Goal: Task Accomplishment & Management: Manage account settings

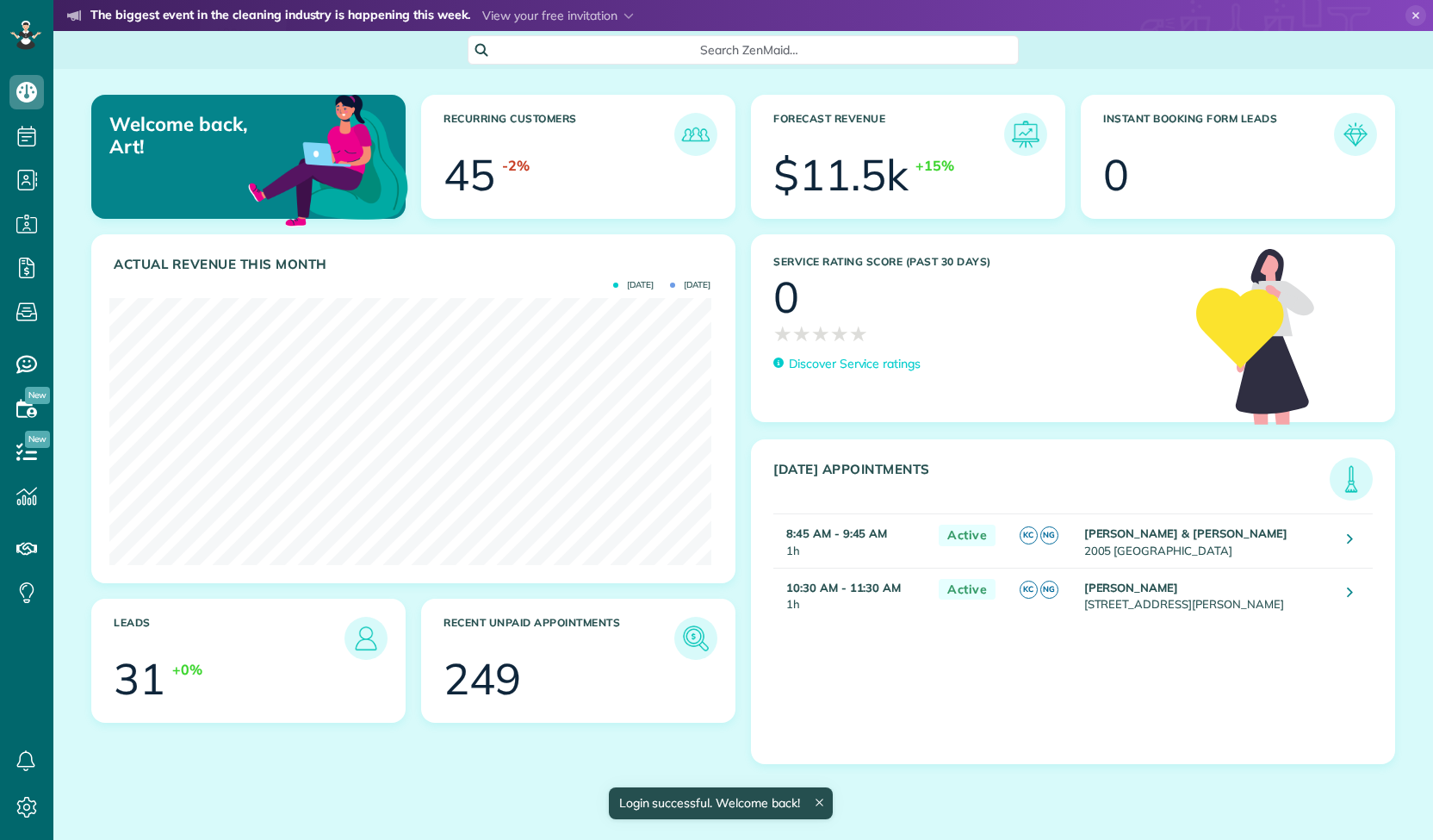
scroll to position [267, 601]
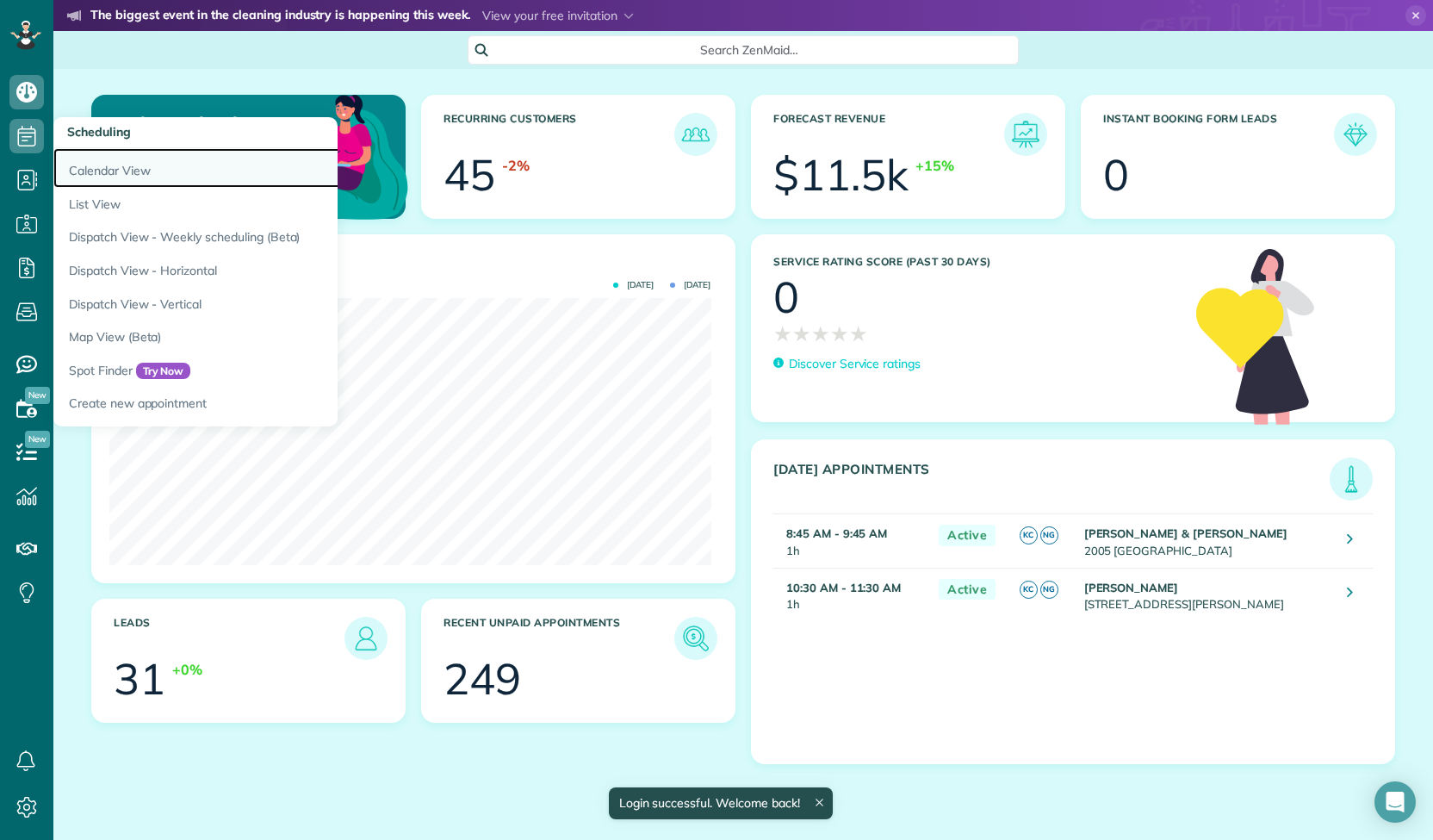
click at [104, 174] on link "Calendar View" at bounding box center [269, 168] width 431 height 39
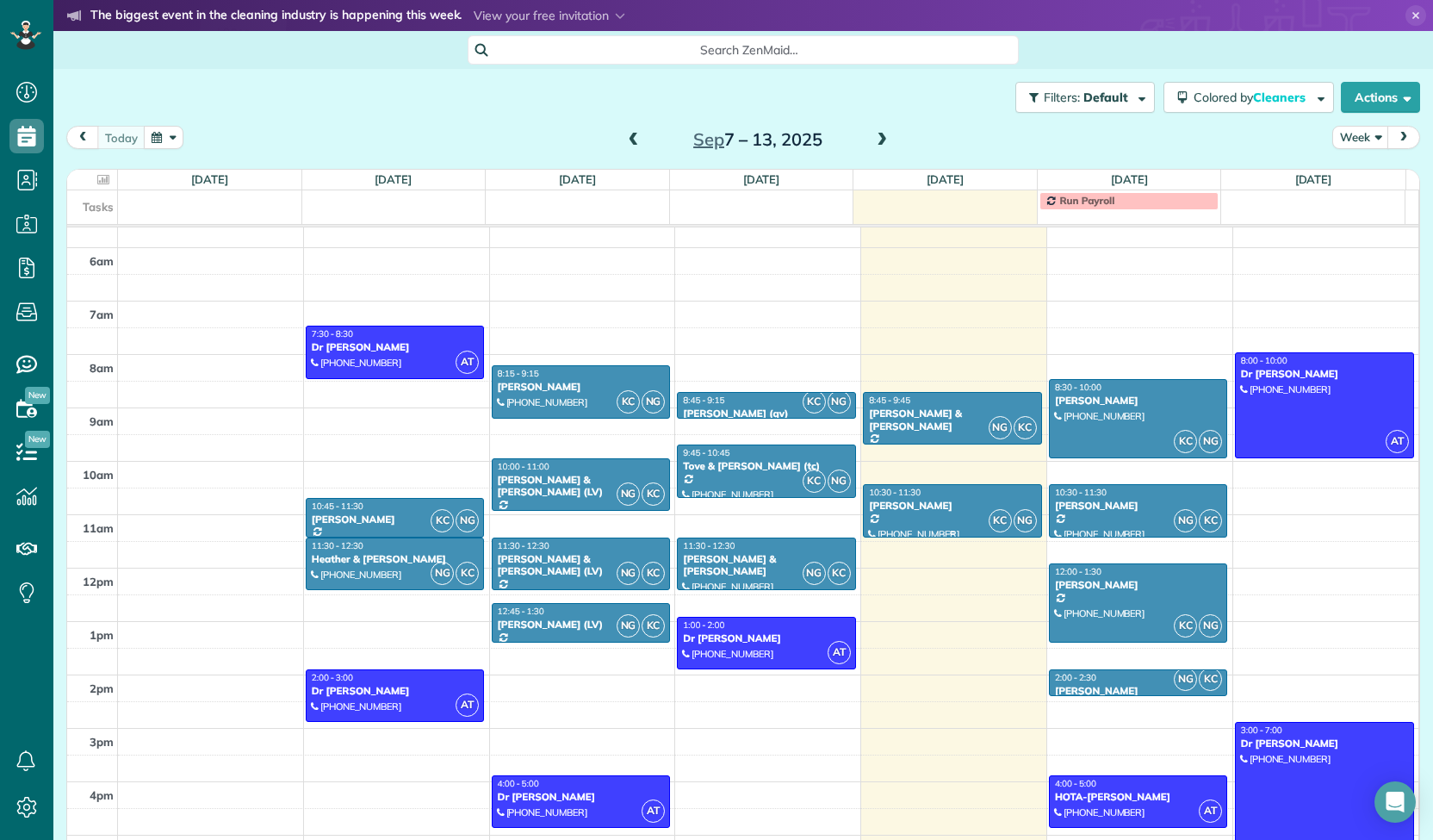
scroll to position [172, 0]
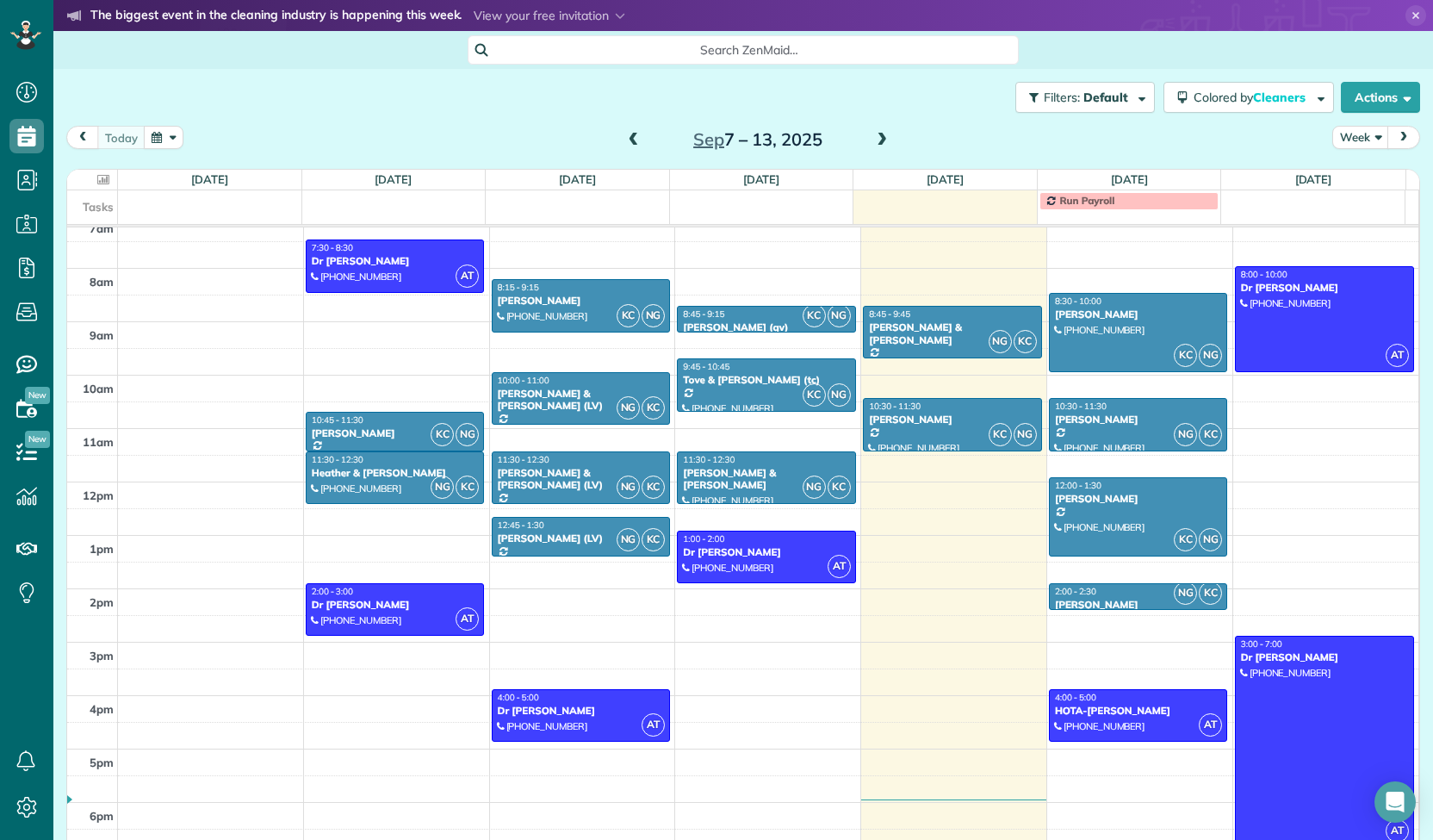
click at [101, 183] on icon at bounding box center [103, 179] width 12 height 11
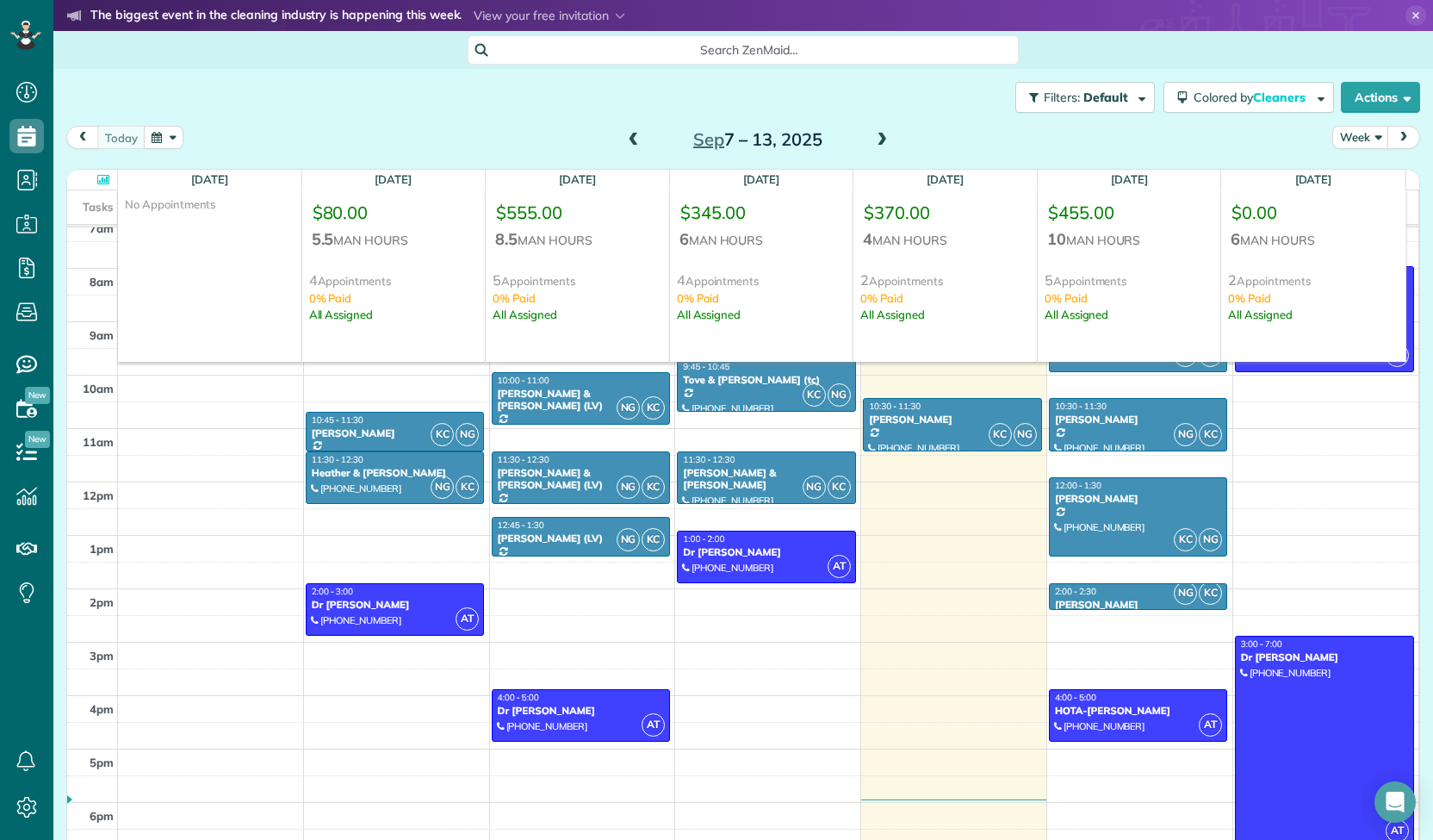
click at [102, 184] on icon at bounding box center [103, 179] width 12 height 11
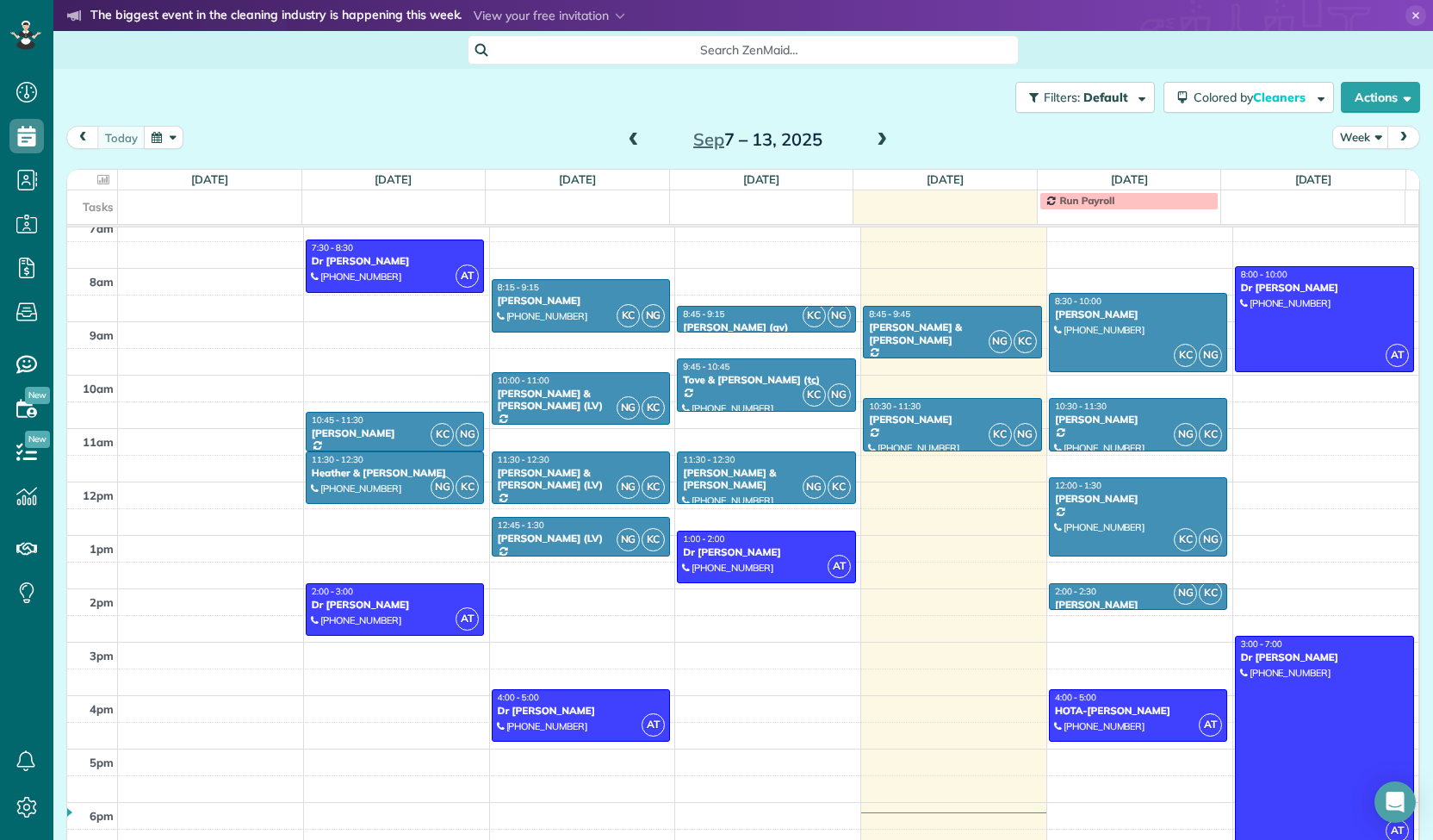
click at [875, 139] on span at bounding box center [881, 141] width 19 height 16
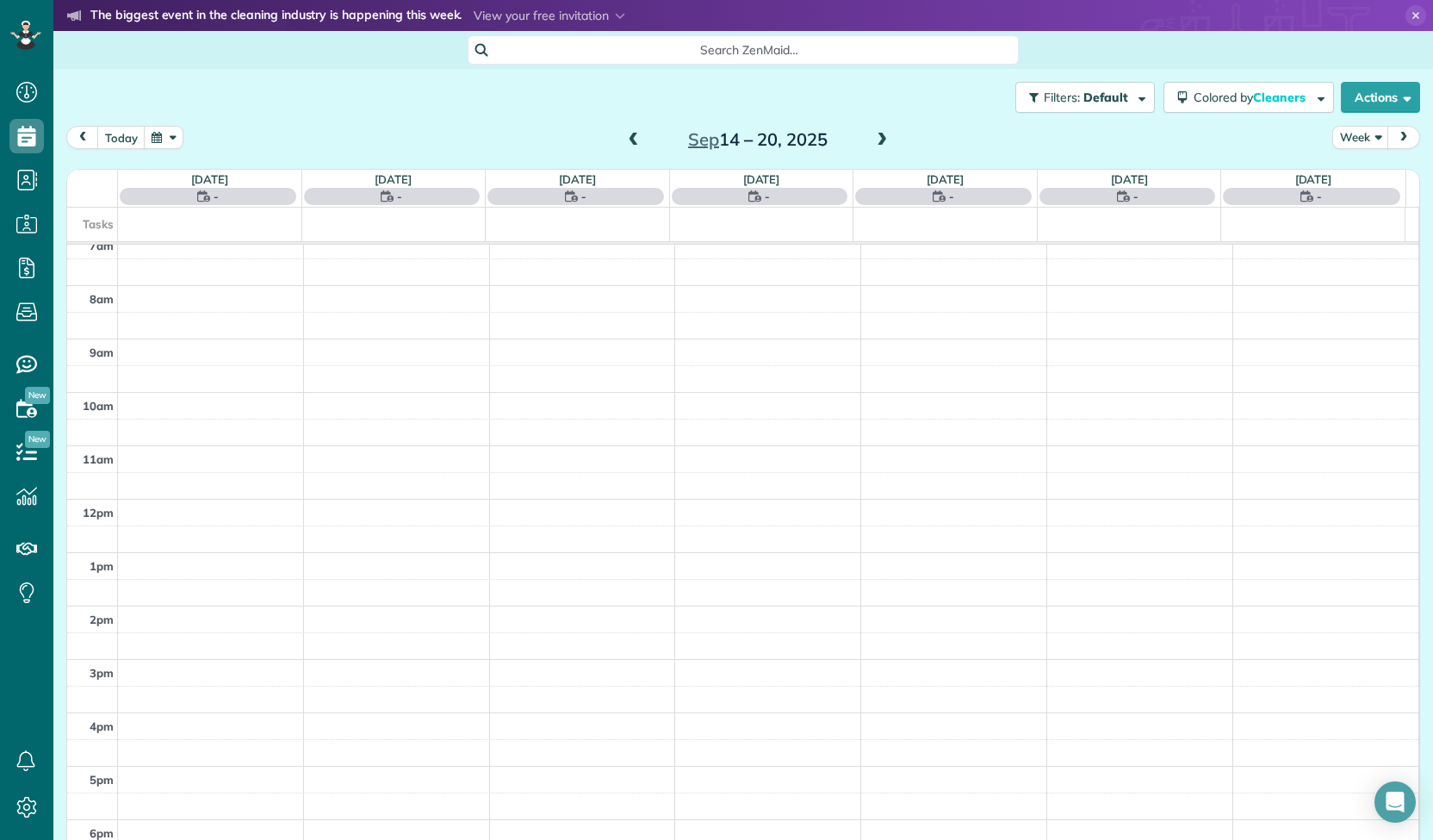
scroll to position [159, 0]
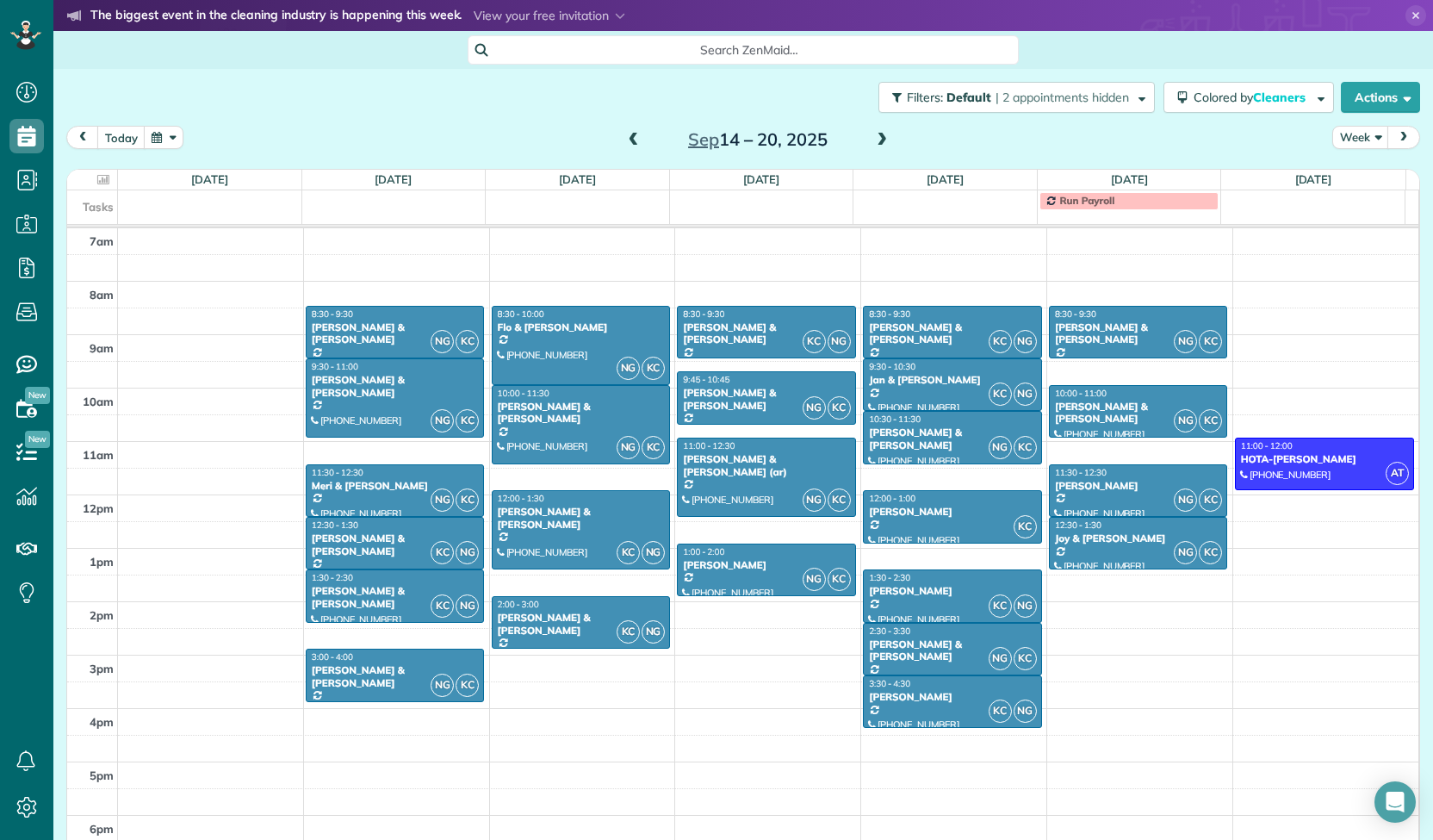
click at [627, 142] on span at bounding box center [633, 141] width 19 height 16
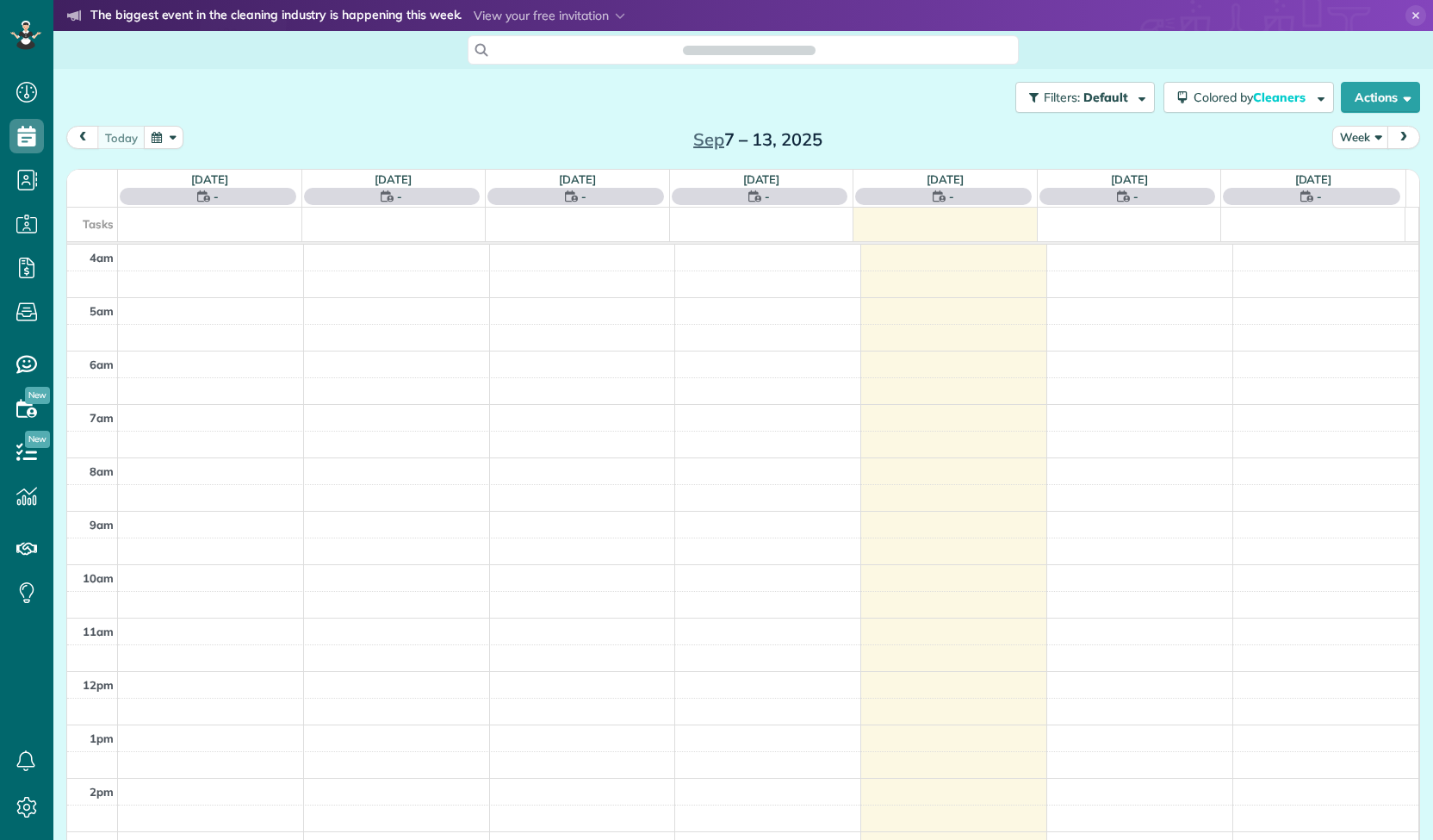
scroll to position [159, 0]
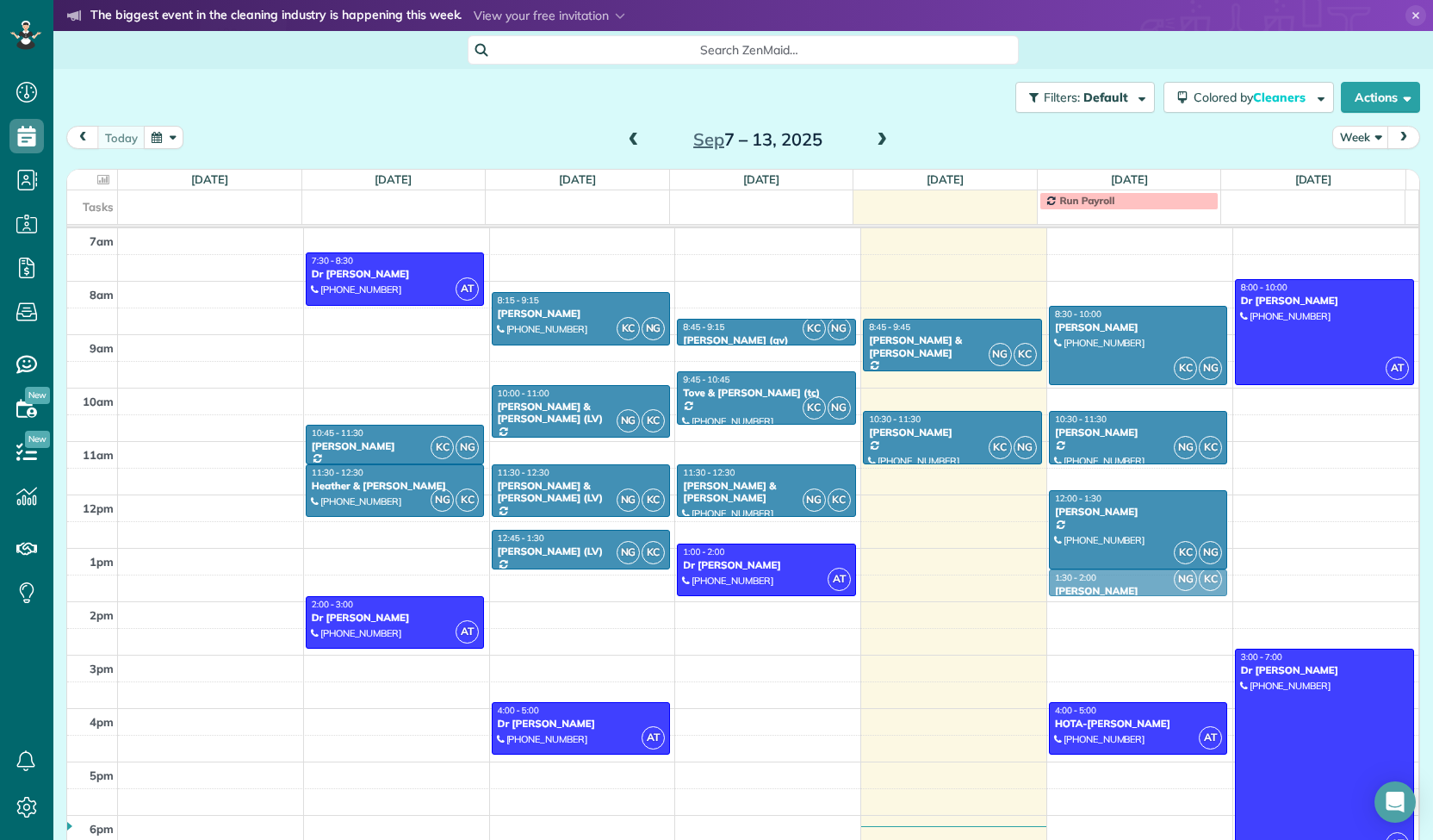
drag, startPoint x: 1049, startPoint y: 604, endPoint x: 1081, endPoint y: 578, distance: 41.2
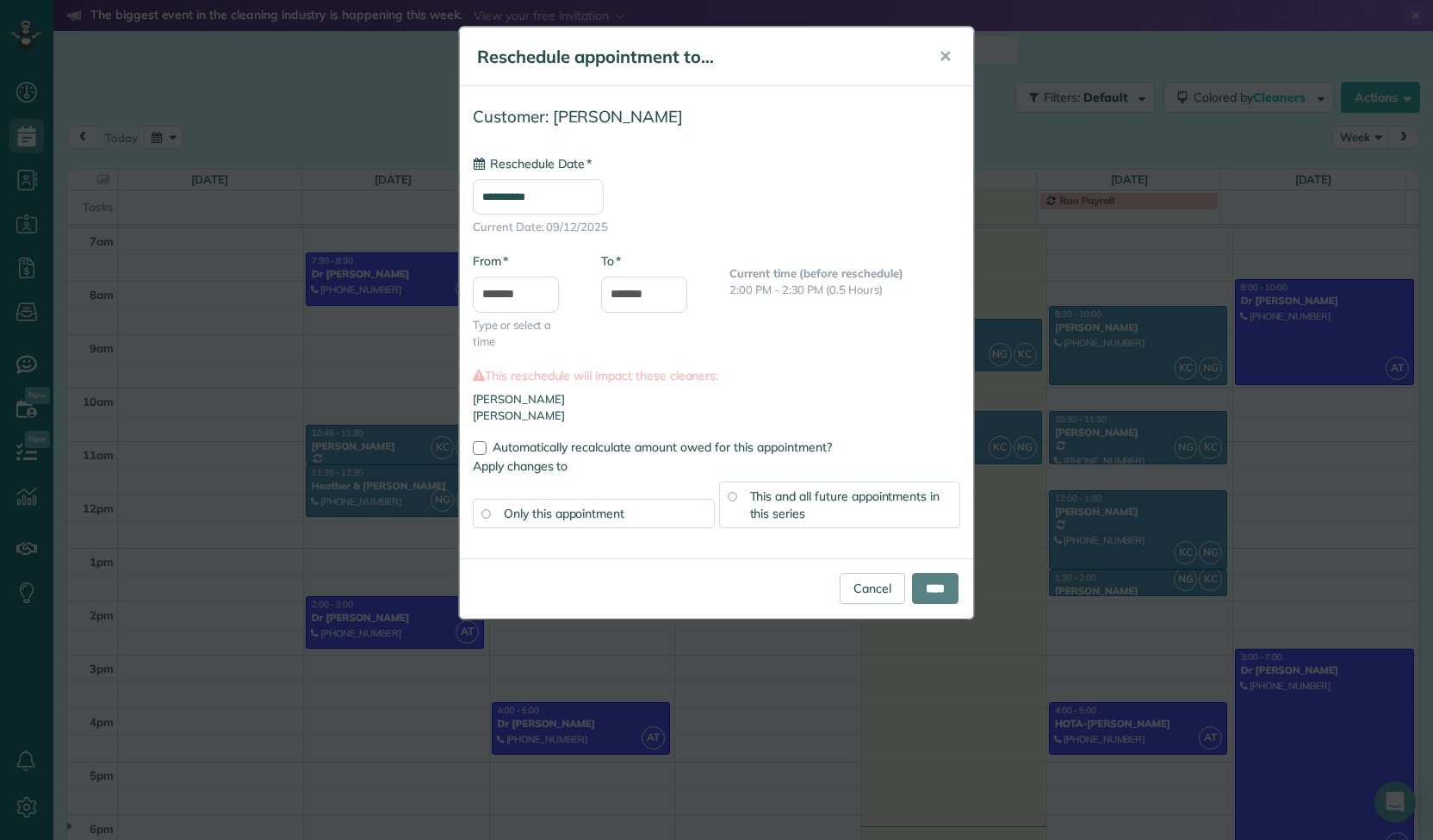
type input "**********"
click at [937, 579] on input "****" at bounding box center [934, 588] width 46 height 31
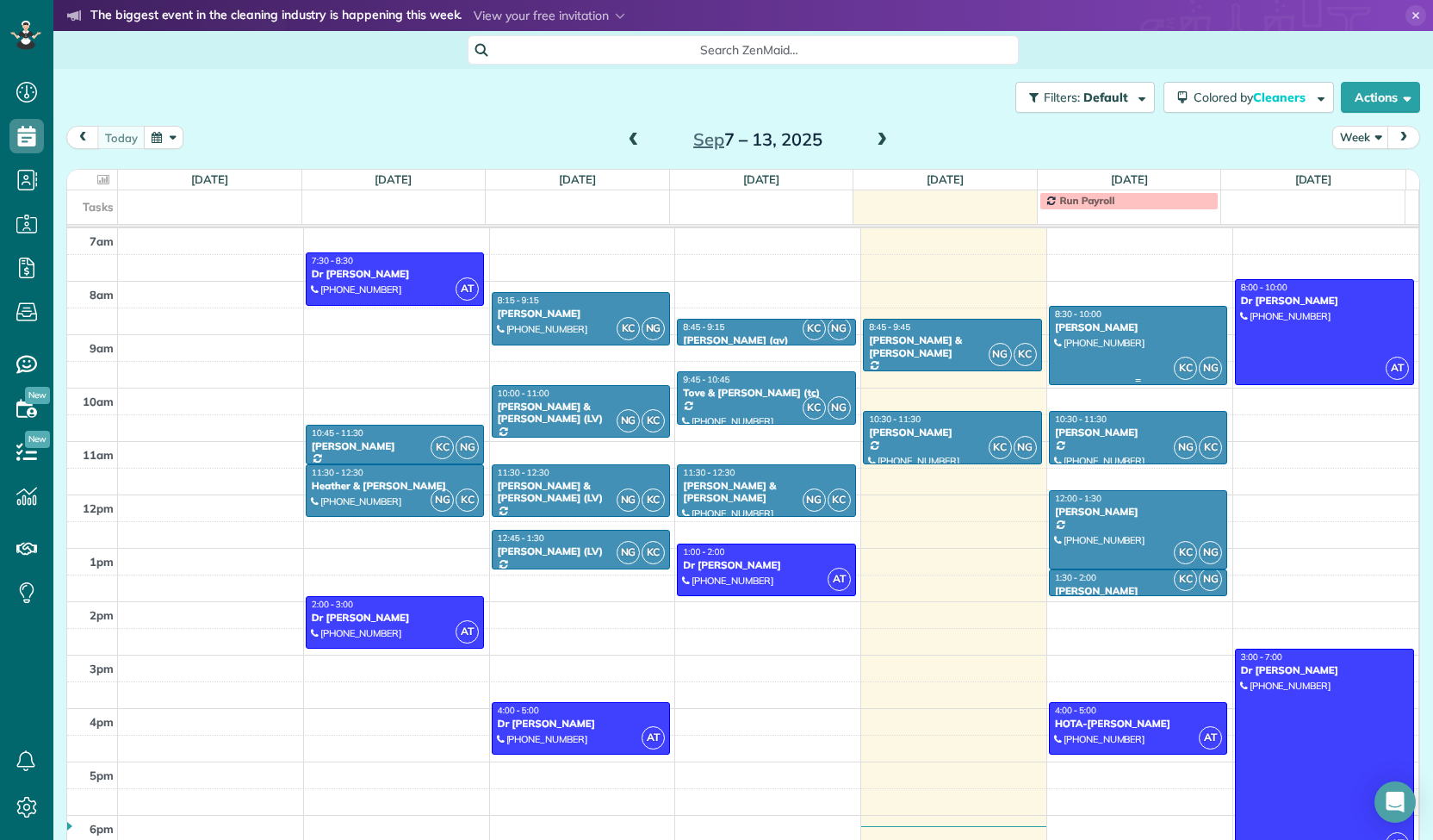
click at [1149, 335] on div at bounding box center [1138, 345] width 177 height 78
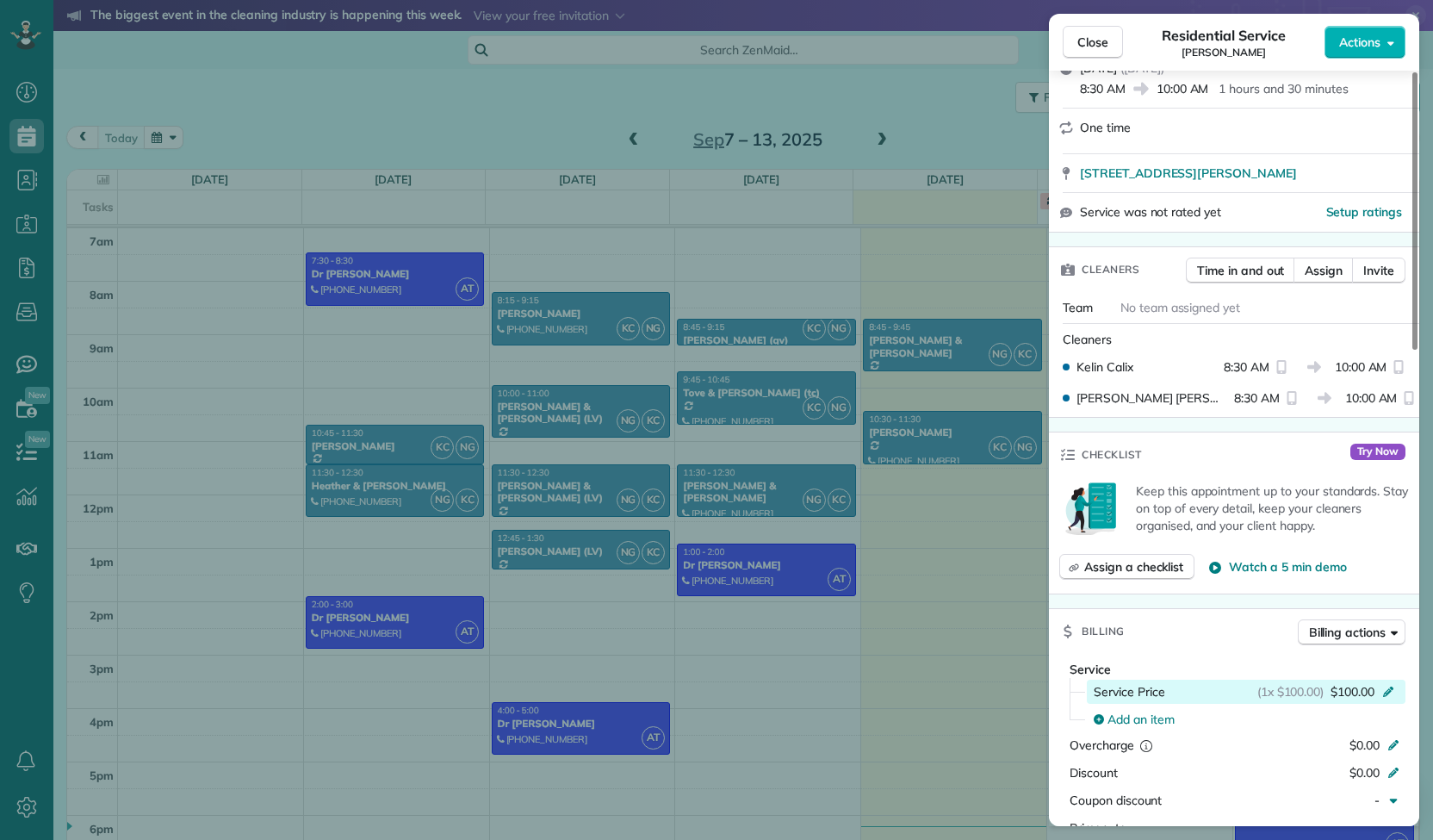
scroll to position [273, 0]
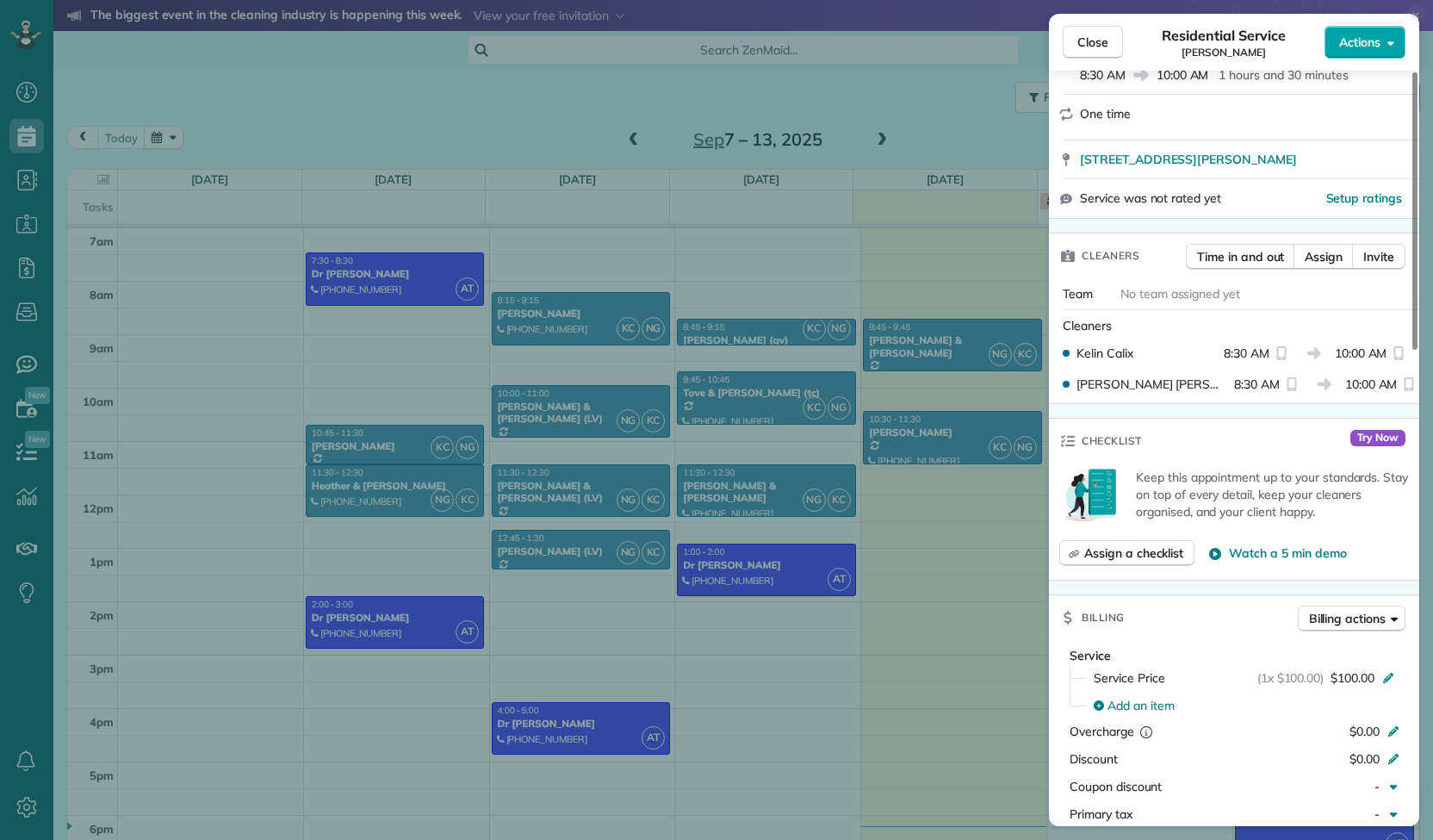
click at [1377, 43] on span "Actions" at bounding box center [1360, 42] width 41 height 18
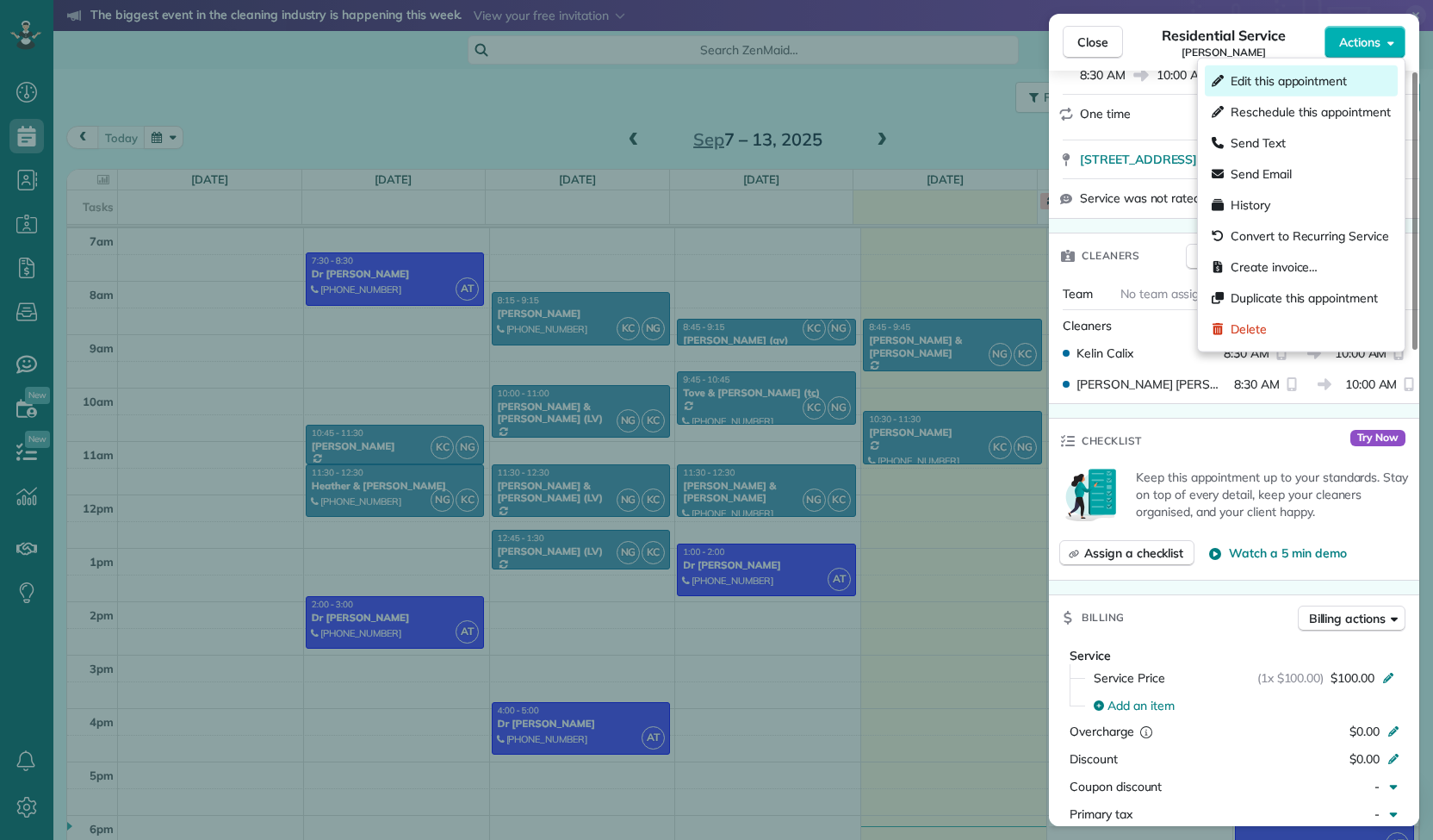
click at [1303, 87] on span "Edit this appointment" at bounding box center [1288, 82] width 116 height 18
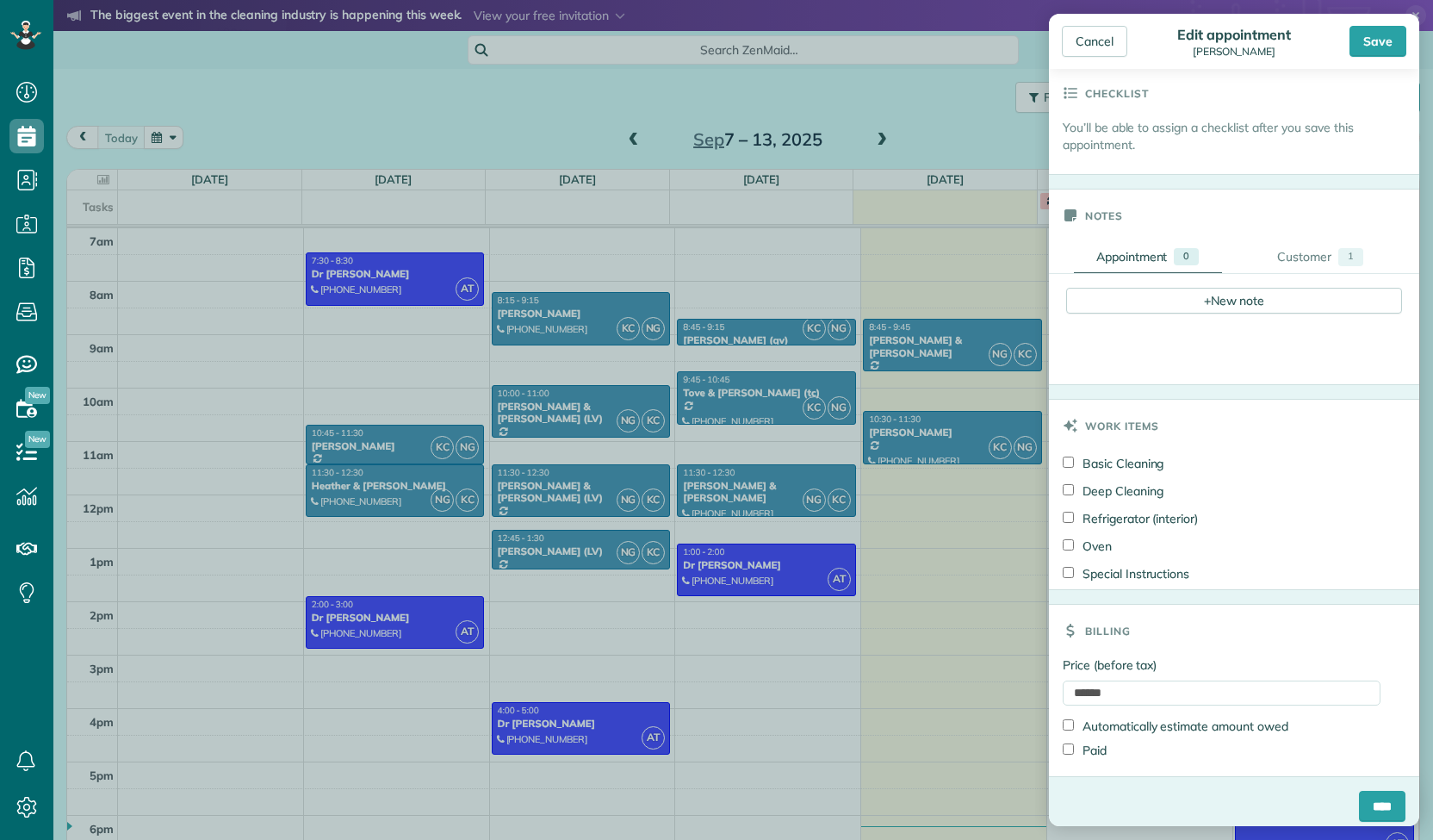
scroll to position [467, 0]
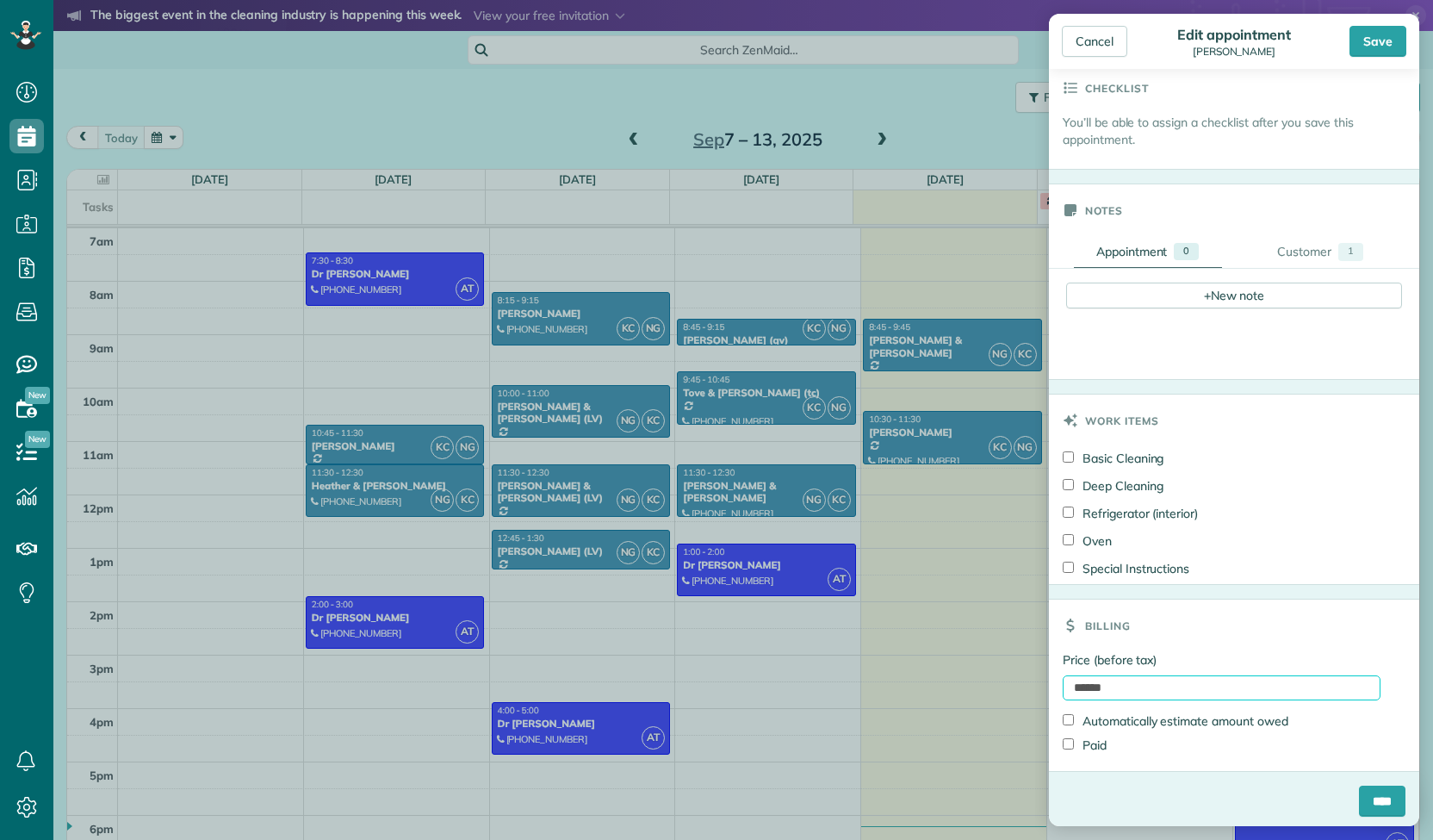
click at [1084, 684] on input "******" at bounding box center [1222, 688] width 318 height 25
type input "***"
click at [1367, 801] on input "****" at bounding box center [1382, 802] width 46 height 31
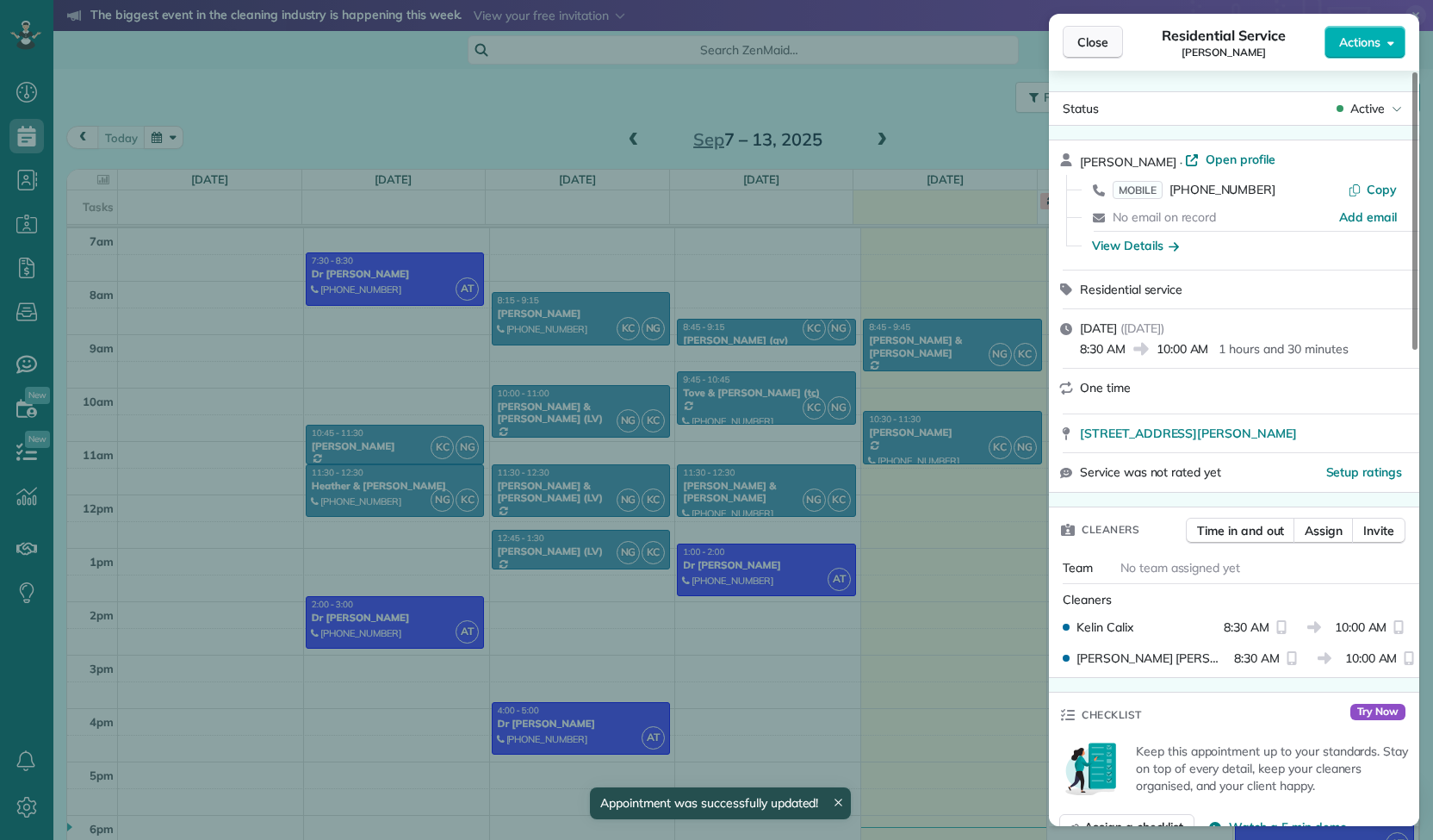
click at [1090, 35] on span "Close" at bounding box center [1093, 42] width 31 height 18
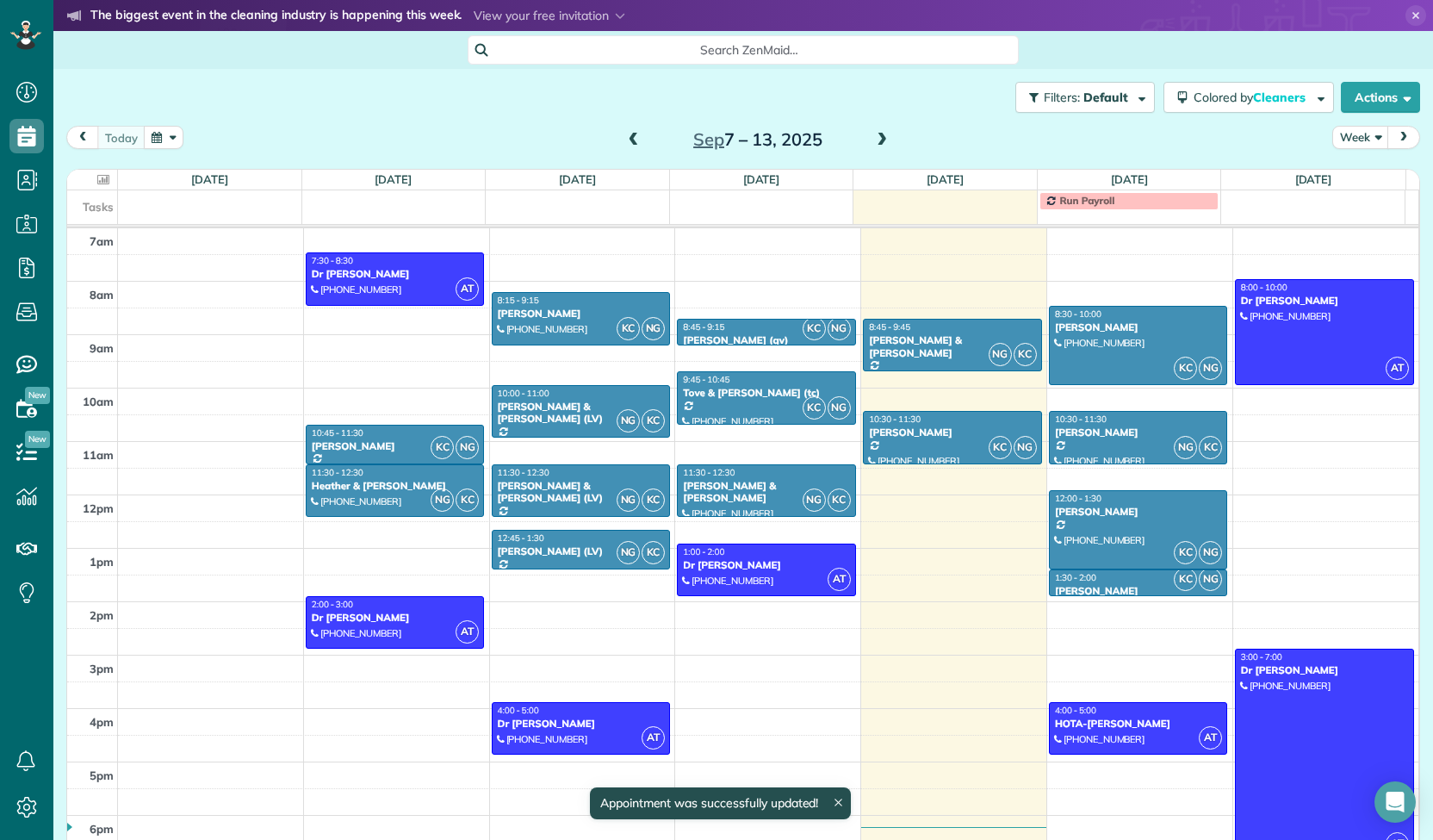
click at [102, 182] on icon at bounding box center [103, 179] width 12 height 11
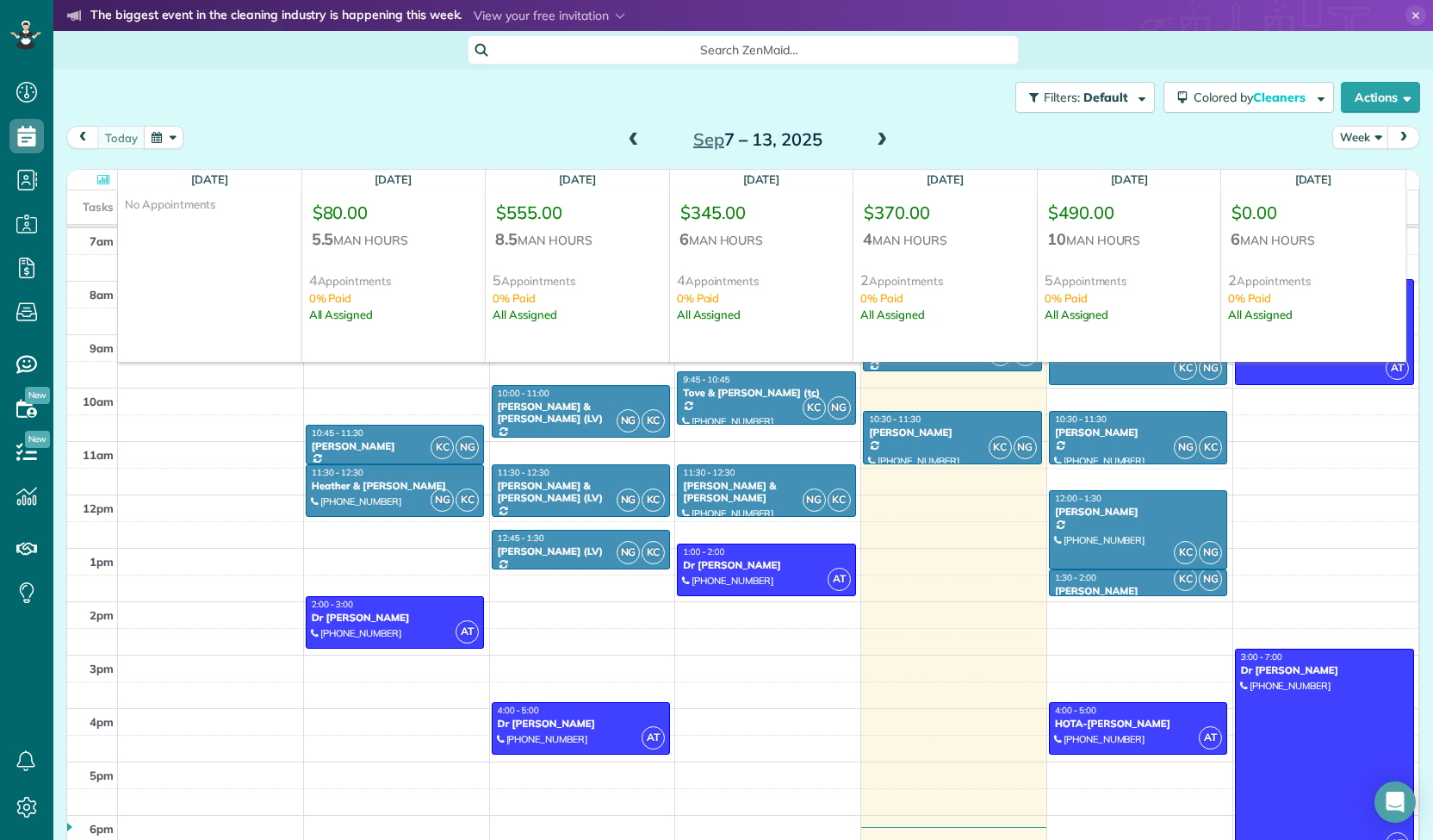
drag, startPoint x: 108, startPoint y: 180, endPoint x: 135, endPoint y: 210, distance: 40.4
click at [110, 180] on div at bounding box center [92, 180] width 43 height 20
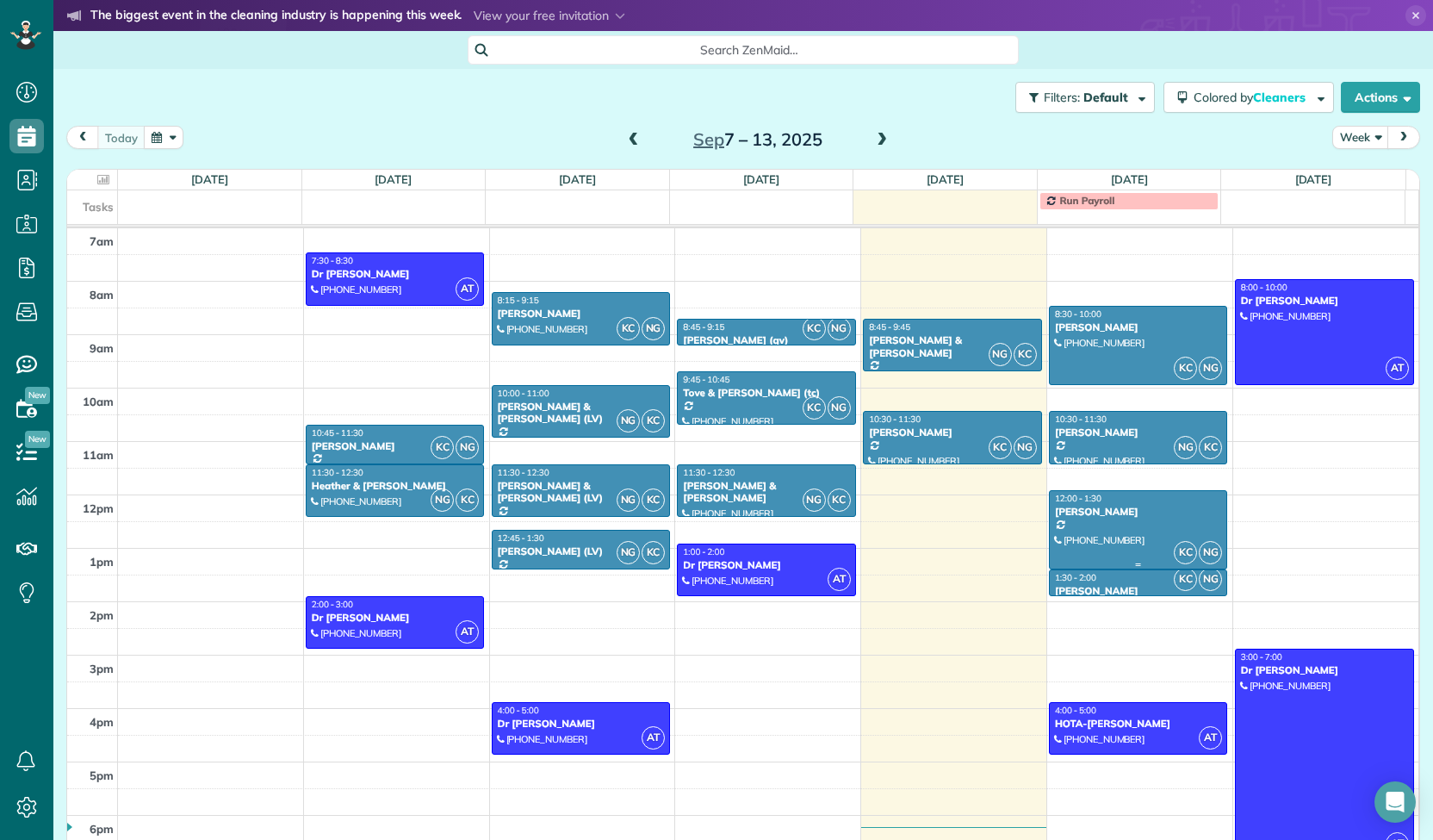
click at [1133, 523] on div at bounding box center [1138, 529] width 177 height 78
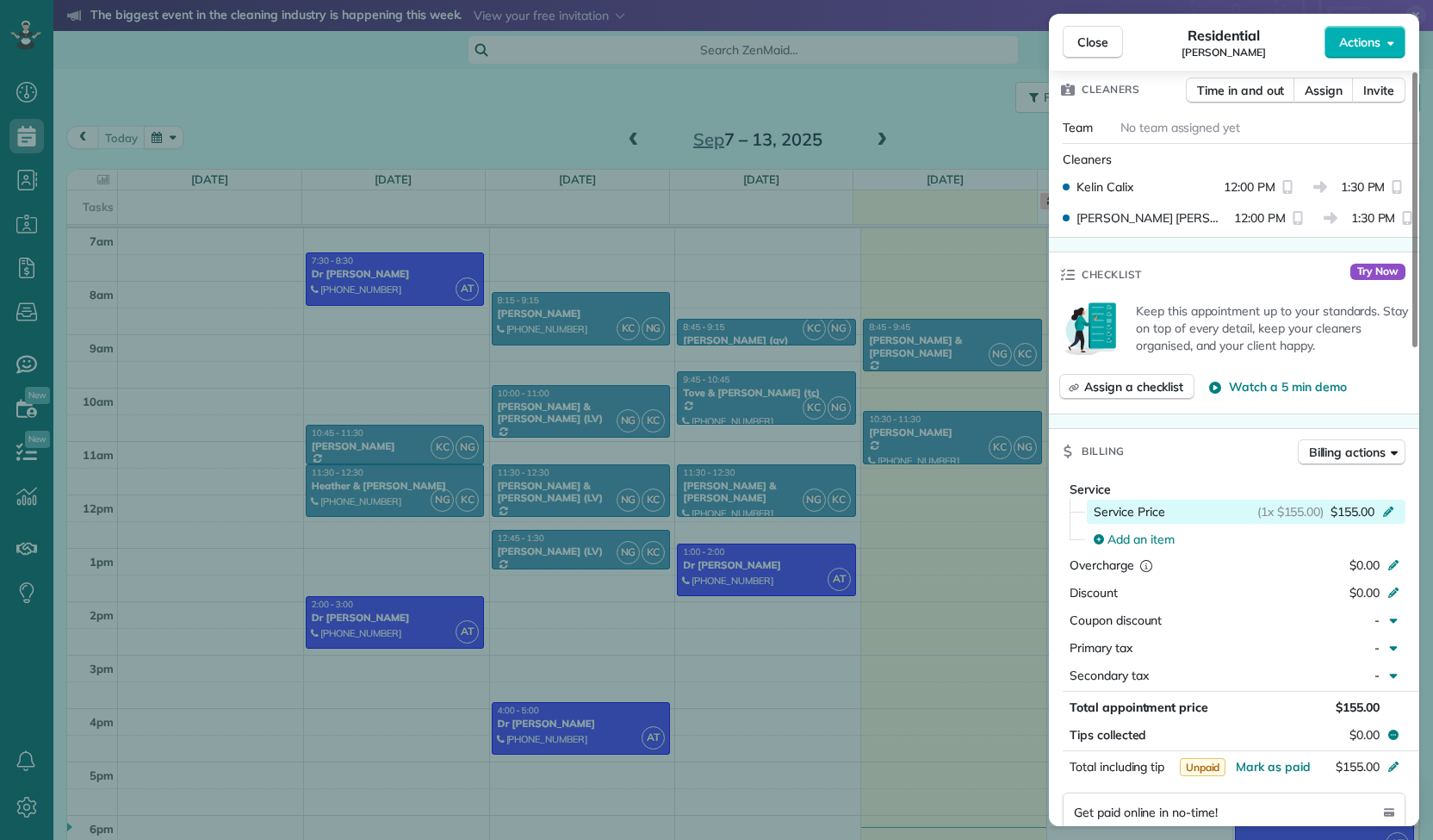
scroll to position [519, 0]
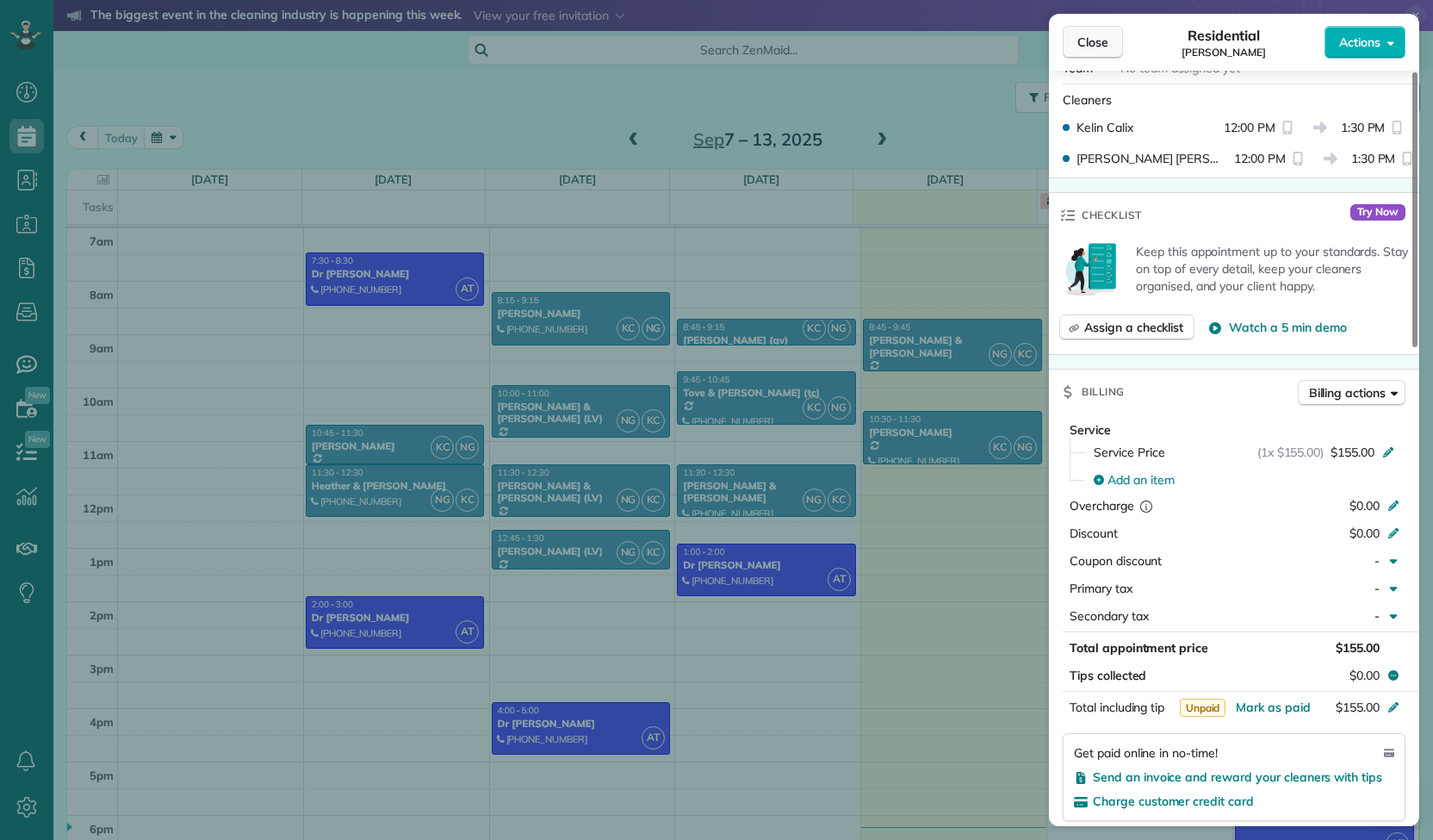
click at [1079, 38] on span "Close" at bounding box center [1093, 42] width 31 height 18
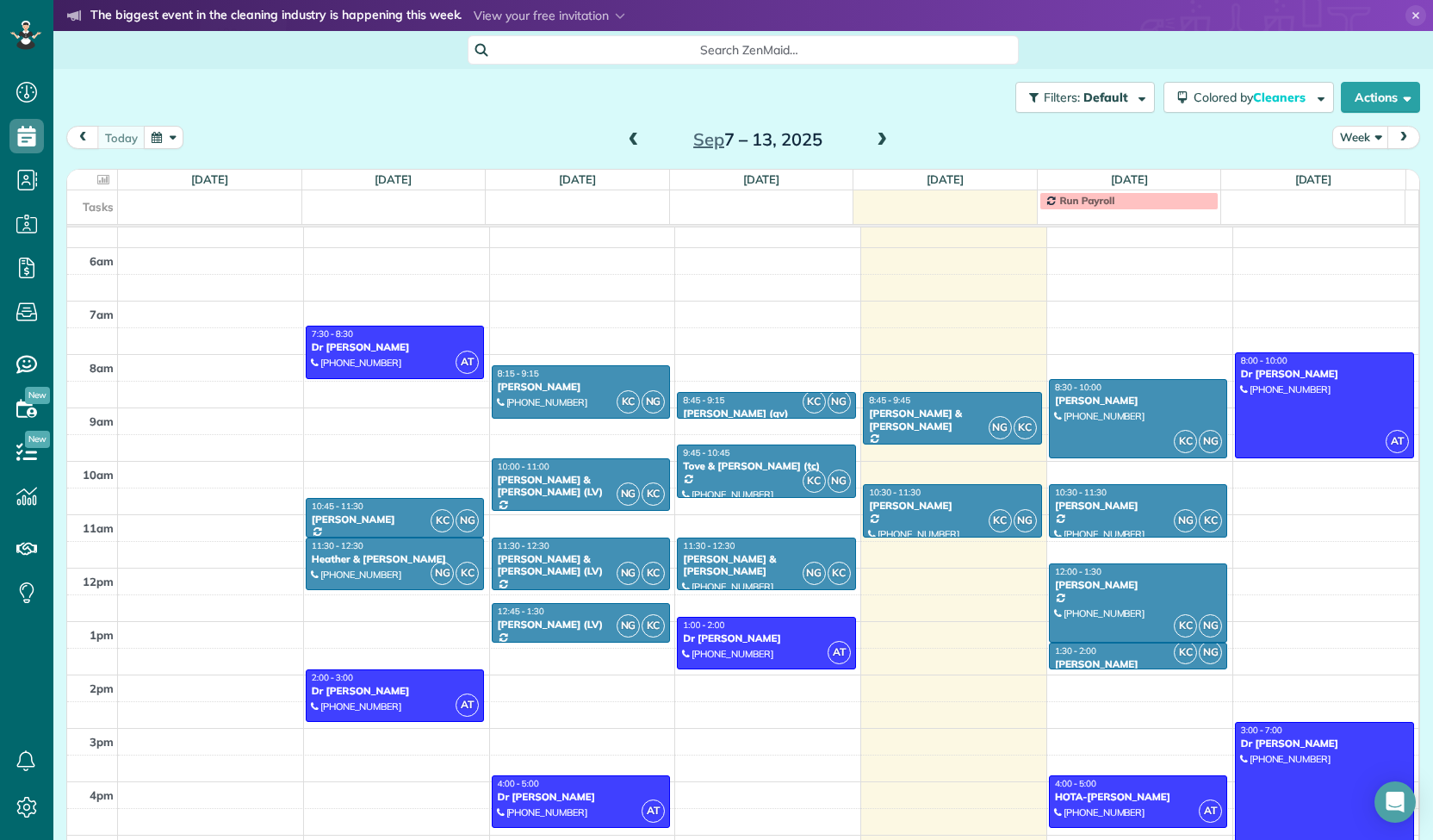
scroll to position [172, 0]
